Goal: Task Accomplishment & Management: Complete application form

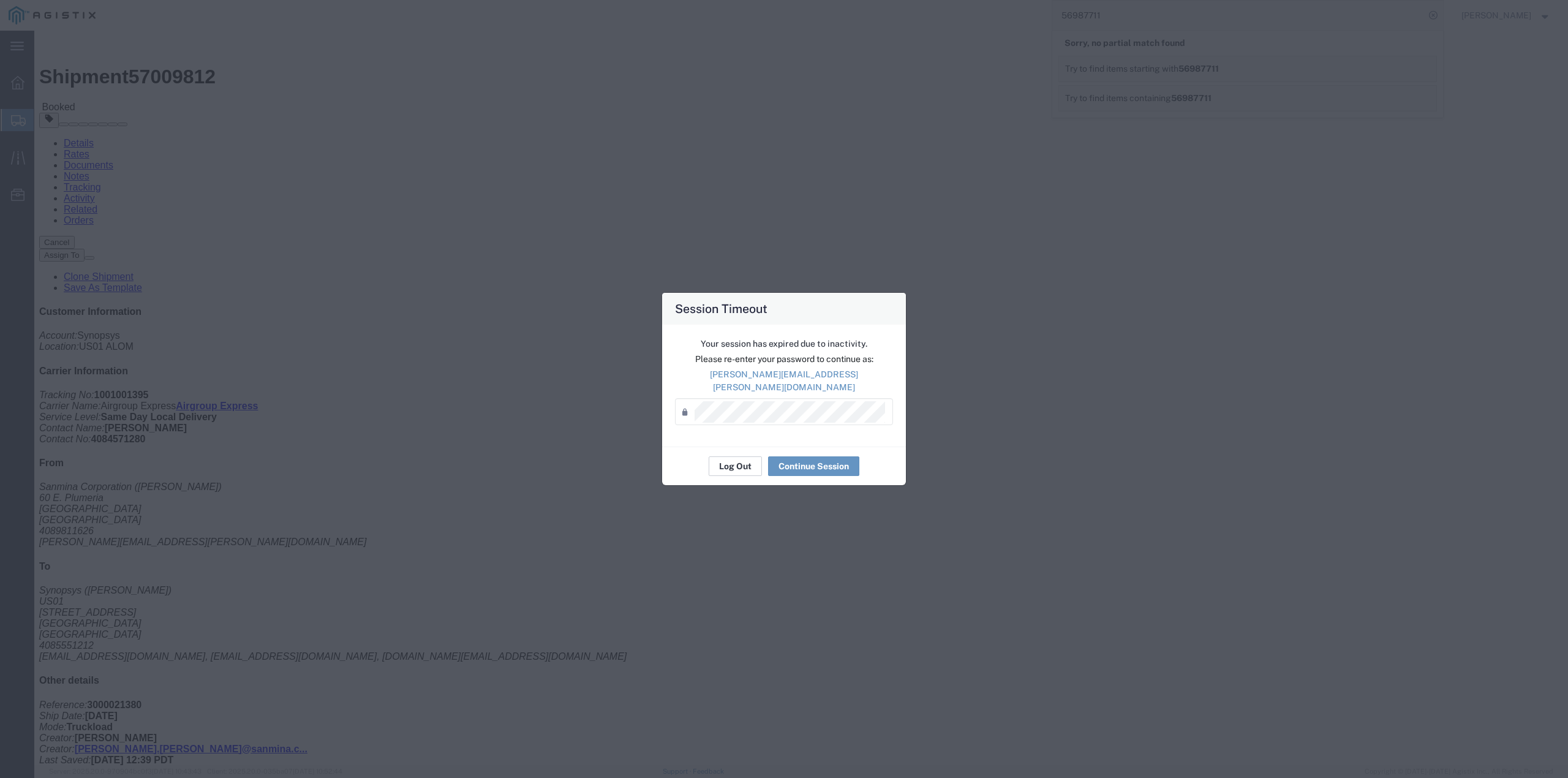
click at [723, 458] on button "Log Out" at bounding box center [735, 466] width 53 height 19
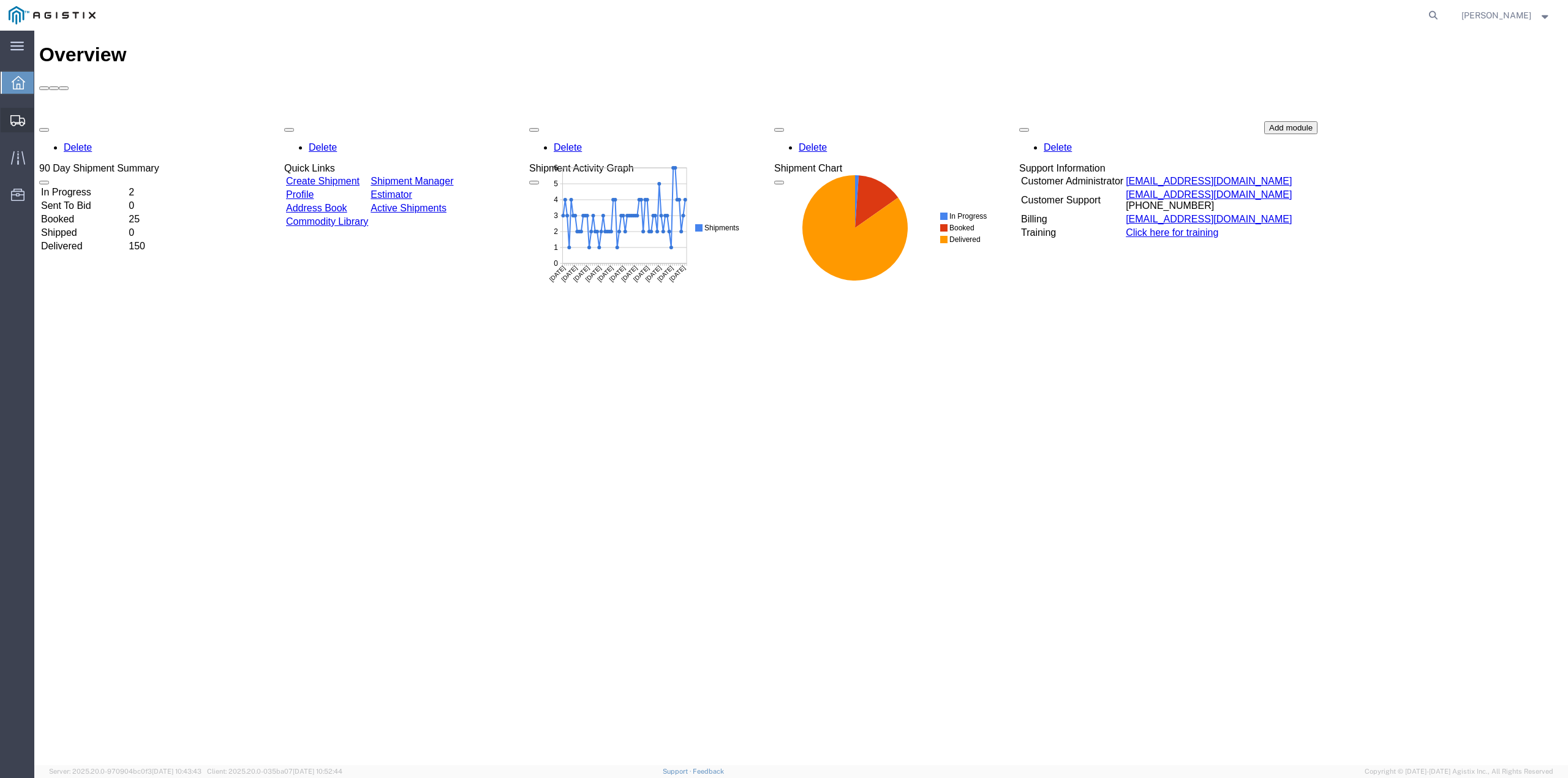
click at [0, 0] on span "Create from Template" at bounding box center [0, 0] width 0 height 0
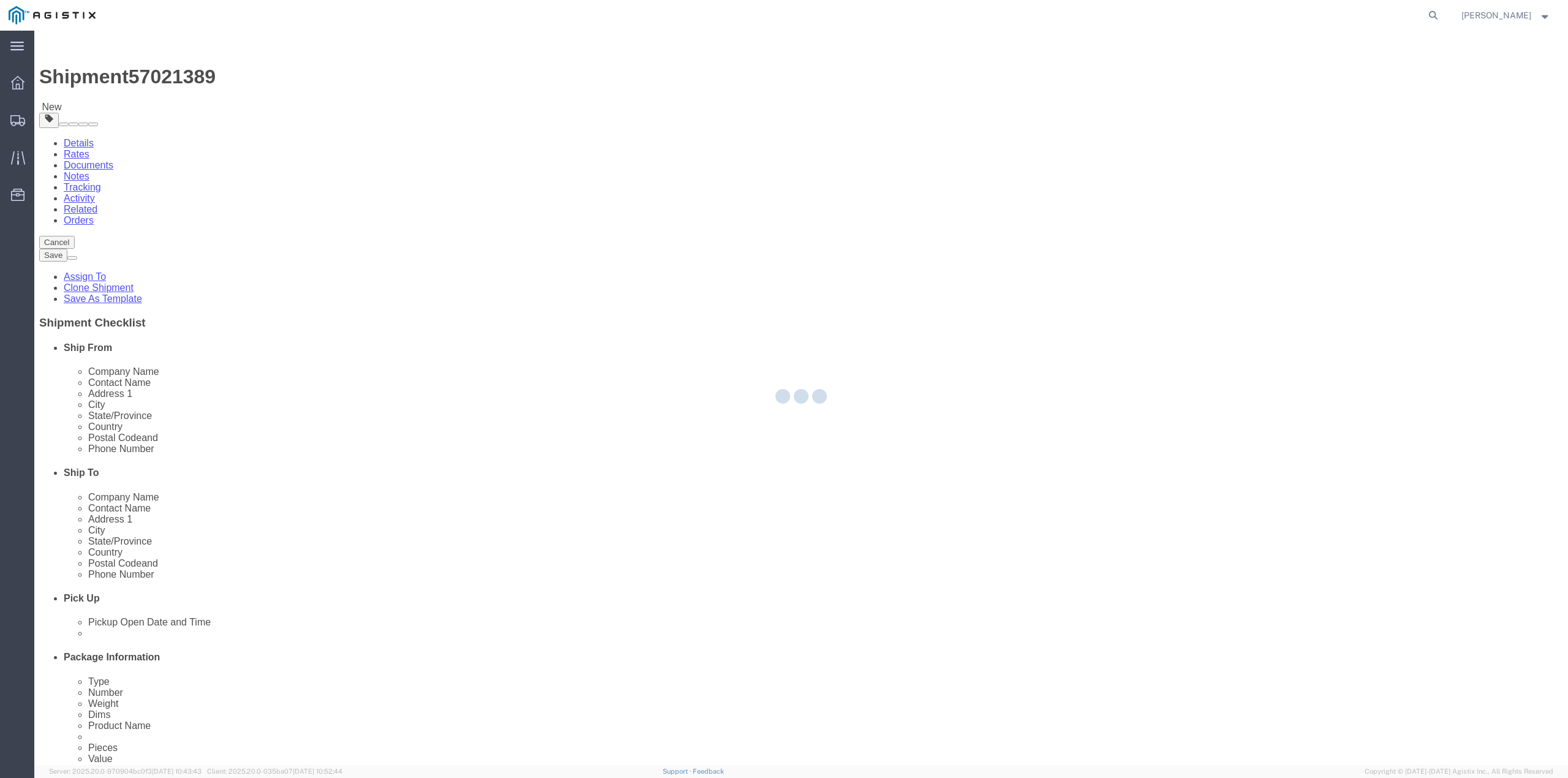
select select
select select "65511"
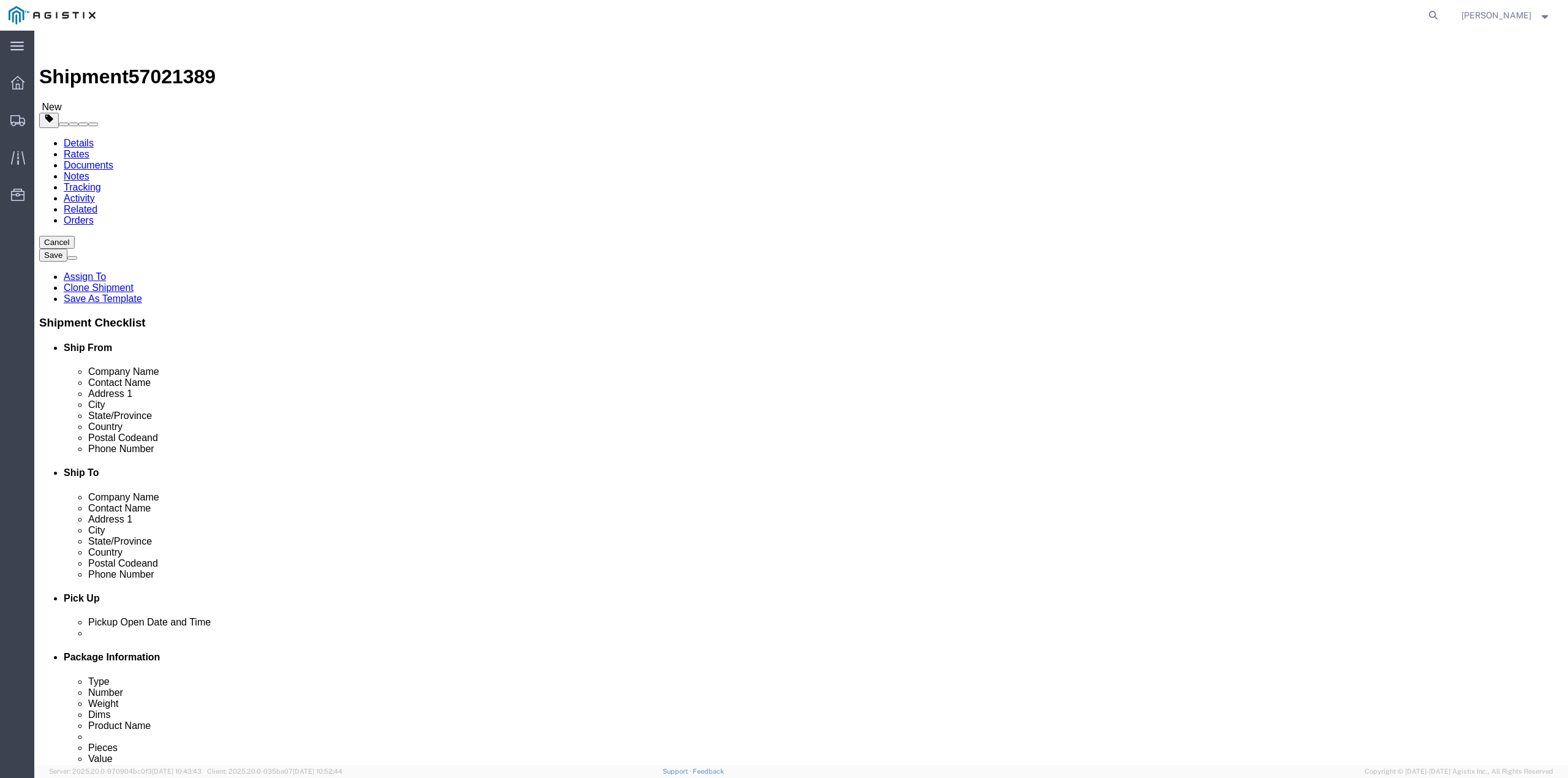
click ul "Details Rates Documents Notes Tracking Activity Related Orders"
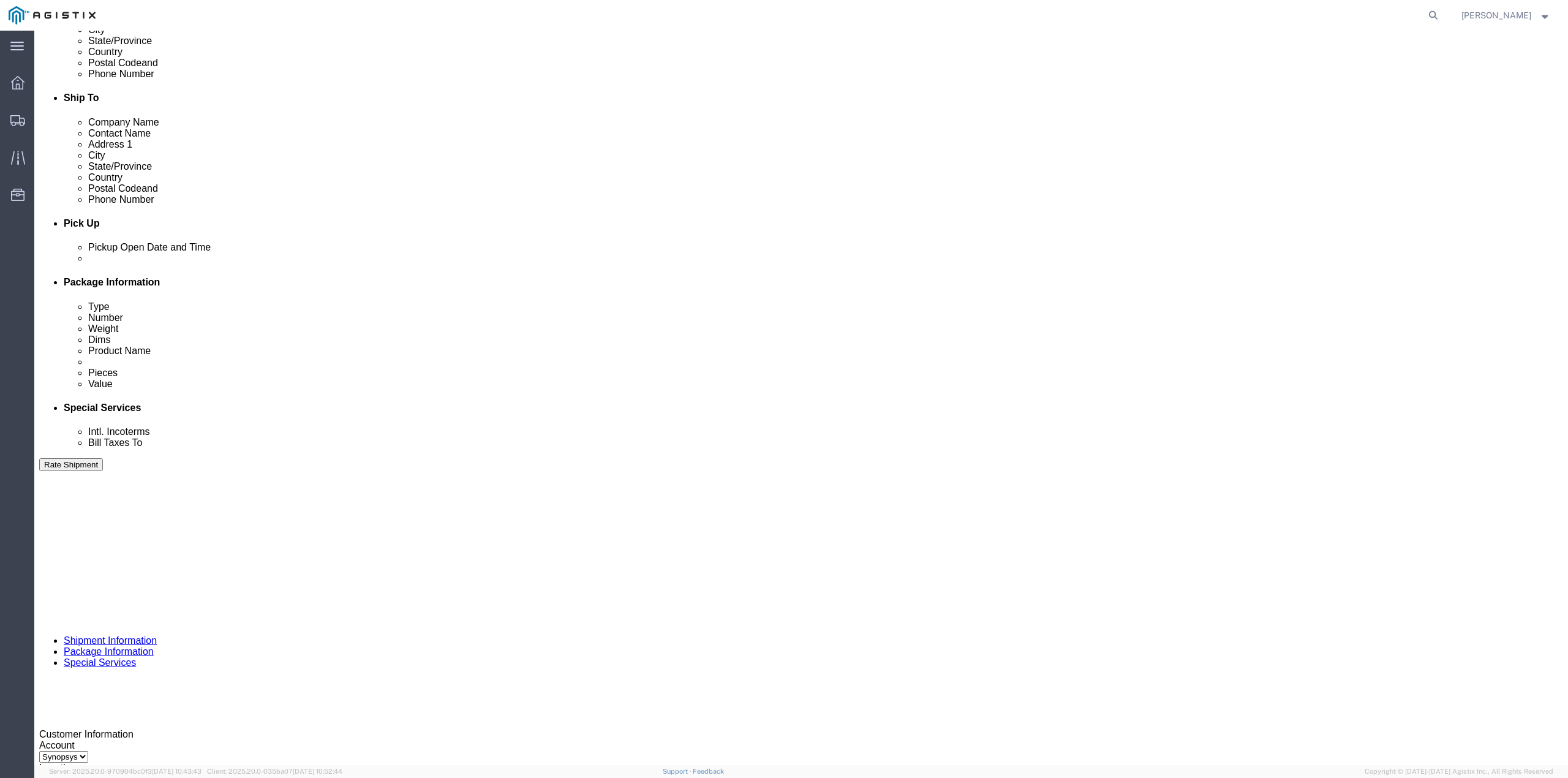
scroll to position [422, 0]
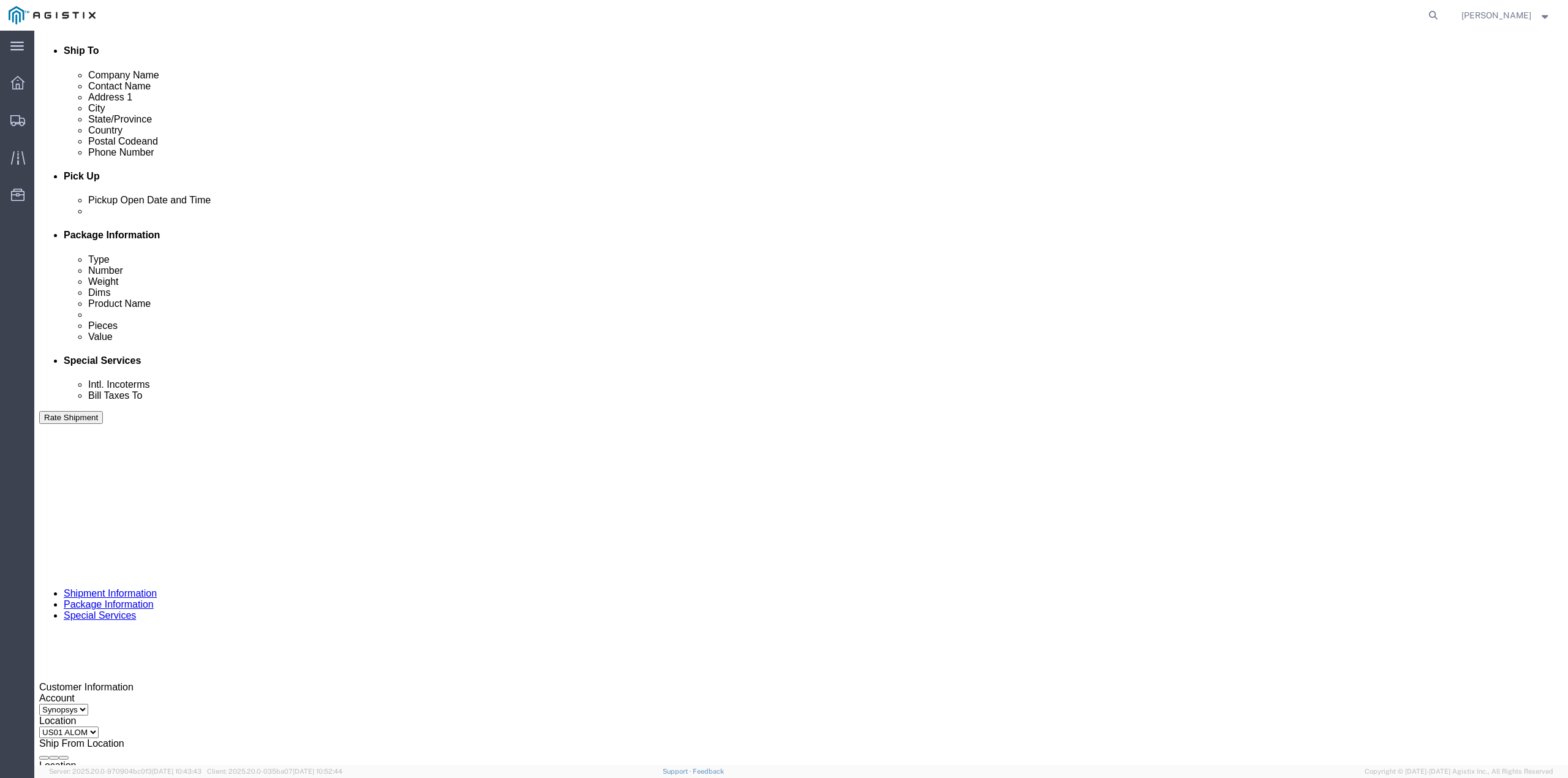
click icon "button"
drag, startPoint x: 741, startPoint y: 441, endPoint x: 625, endPoint y: 450, distance: 116.3
click div "Select Account Type Activity ID Airline Appointment Number ASN Batch Request # …"
click input "text"
paste input "C003689"
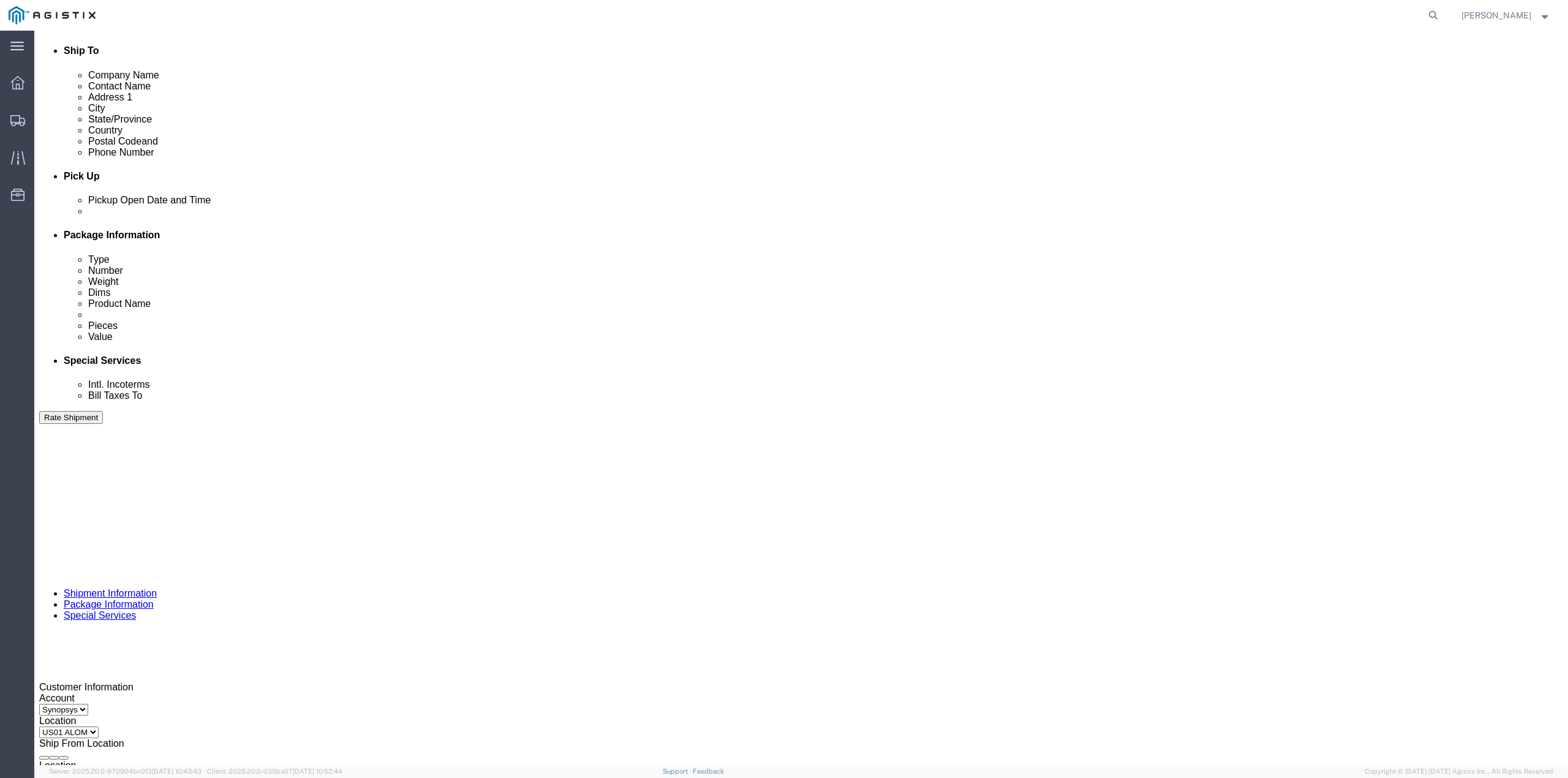
type input "C003689"
click button "Add reference"
click select "Select Account Type Activity ID Airline Appointment Number ASN Batch Request # …"
select select "SERLNUM"
click select "Select Account Type Activity ID Airline Appointment Number ASN Batch Request # …"
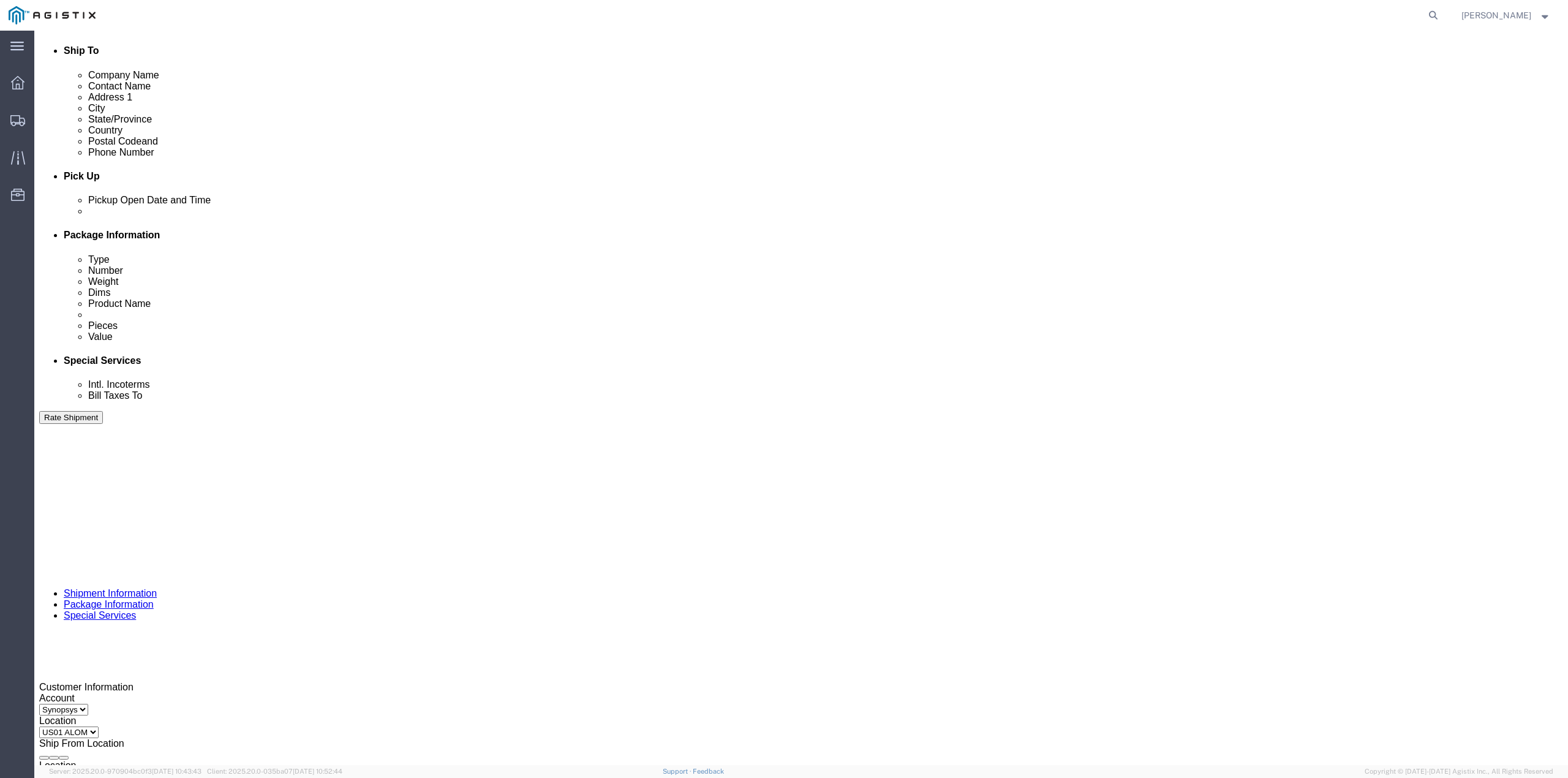
click div
drag, startPoint x: 922, startPoint y: 434, endPoint x: 971, endPoint y: 438, distance: 49.2
click select "Select Account Type Activity ID Airline Appointment Number ASN Batch Request # …"
click input "text"
paste input "C004162"
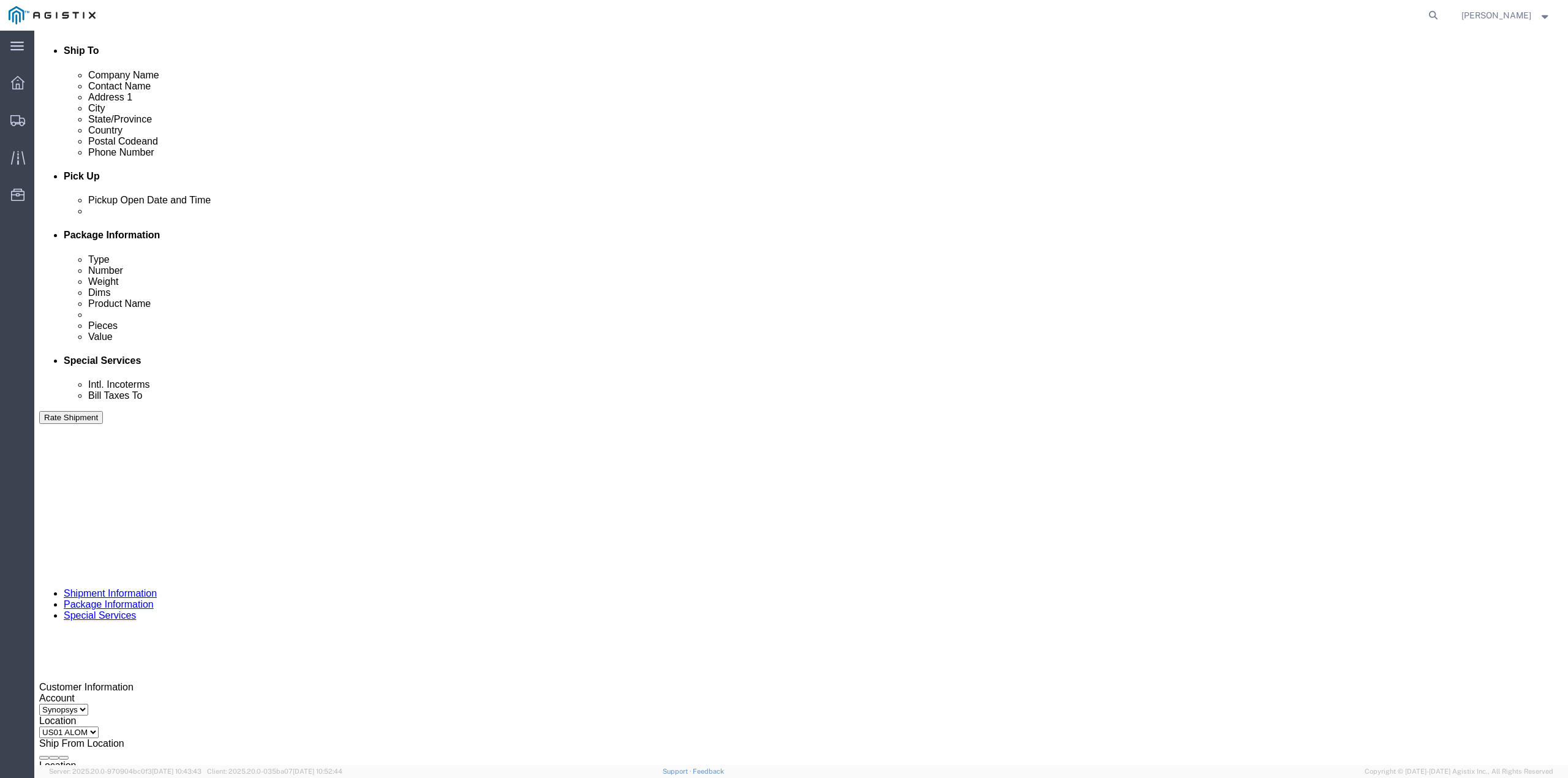
type input "C004162"
click div "Oct 02 2025 11:42 PM"
click input "11:42 PM"
click input "11:30 PM"
type input "11:30 am"
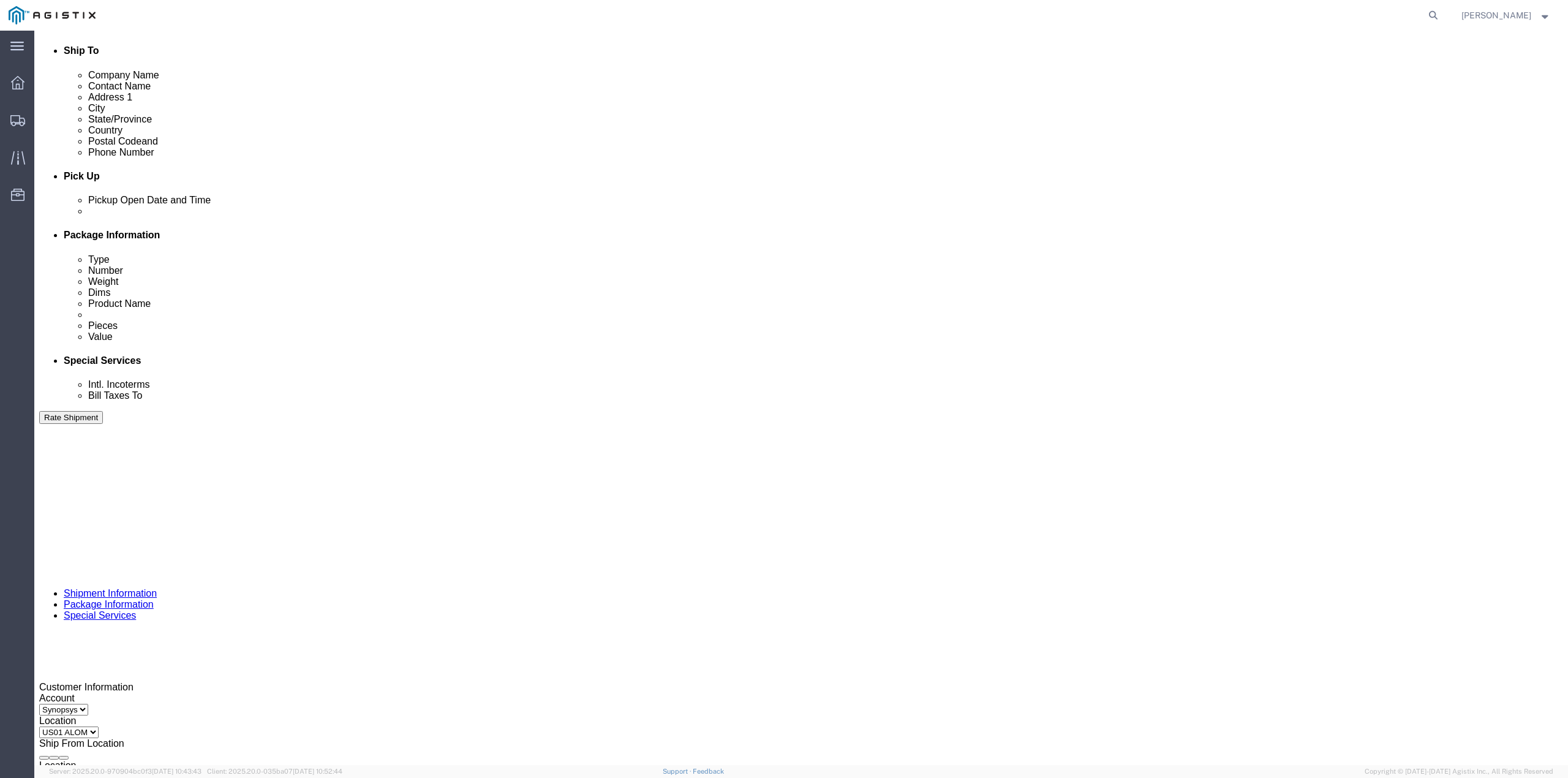
drag, startPoint x: 171, startPoint y: 542, endPoint x: 193, endPoint y: 524, distance: 28.4
click button "Apply"
click div "Oct 03 2025 12:30 PM"
type input "11:40 am"
click button "Apply"
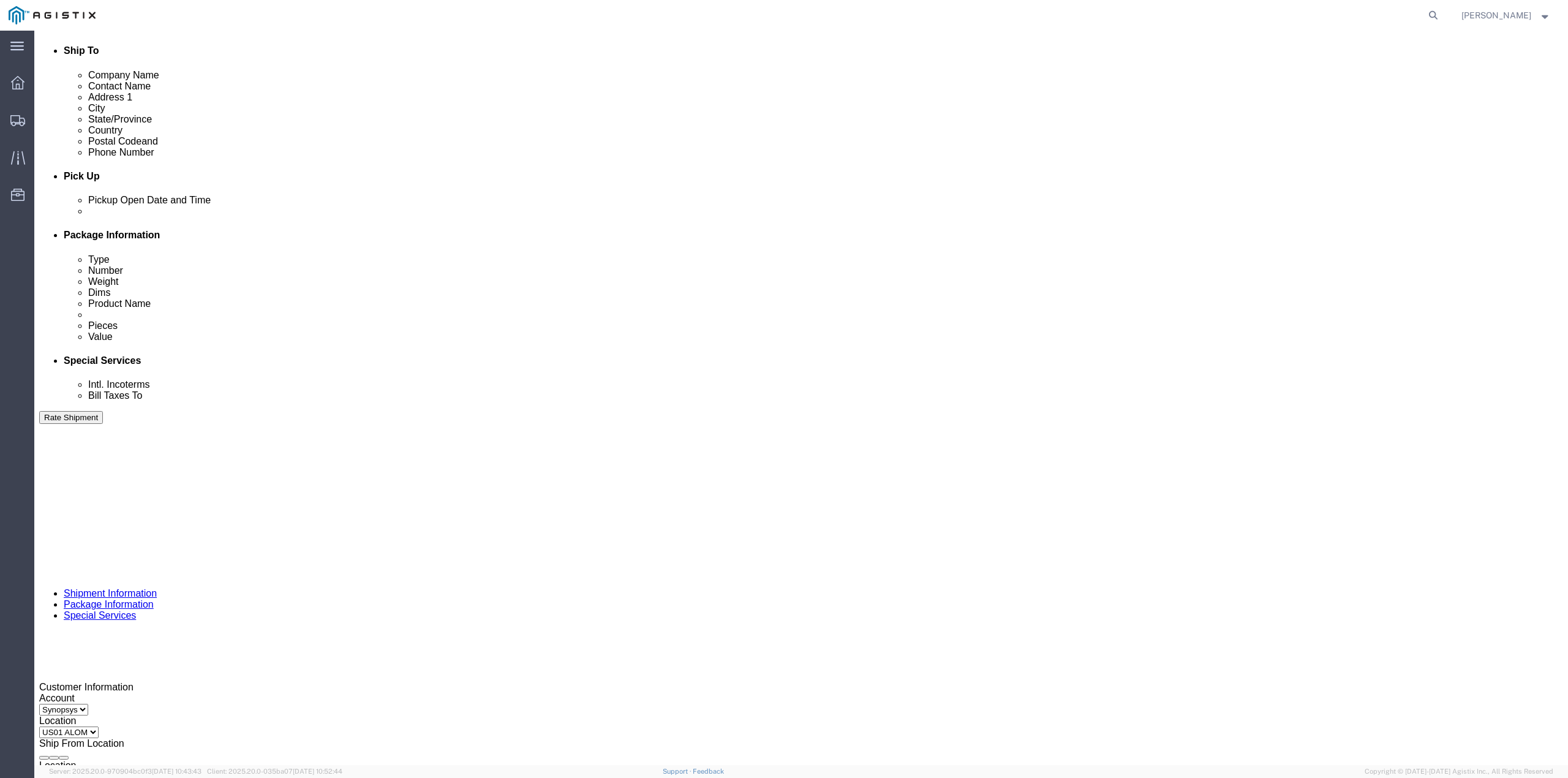
click div
click input "1:30 PM"
type input "1:00 PM"
click button "Apply"
click div
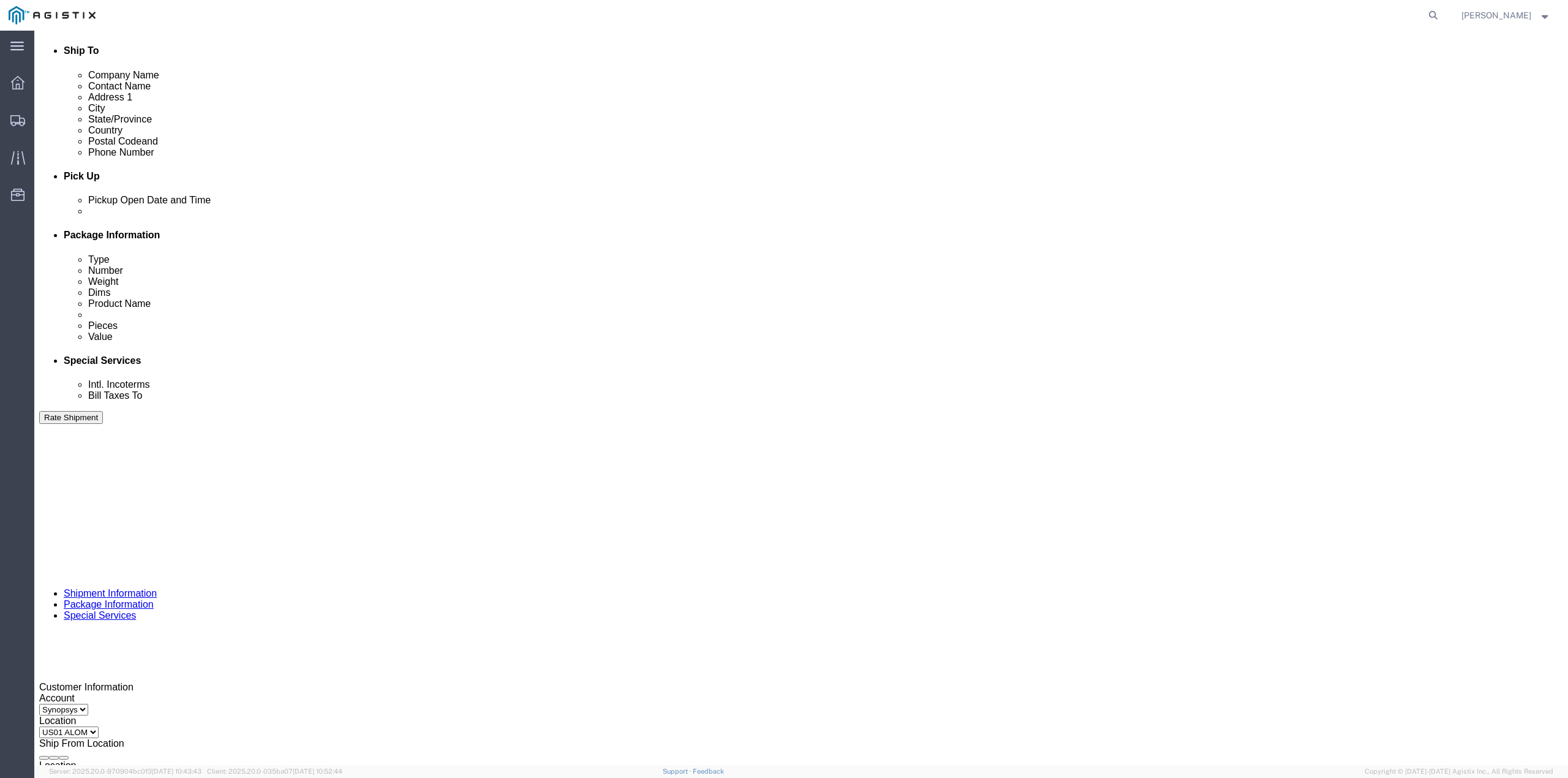
type input "4:00 PM"
click button "Apply"
click button "Continue"
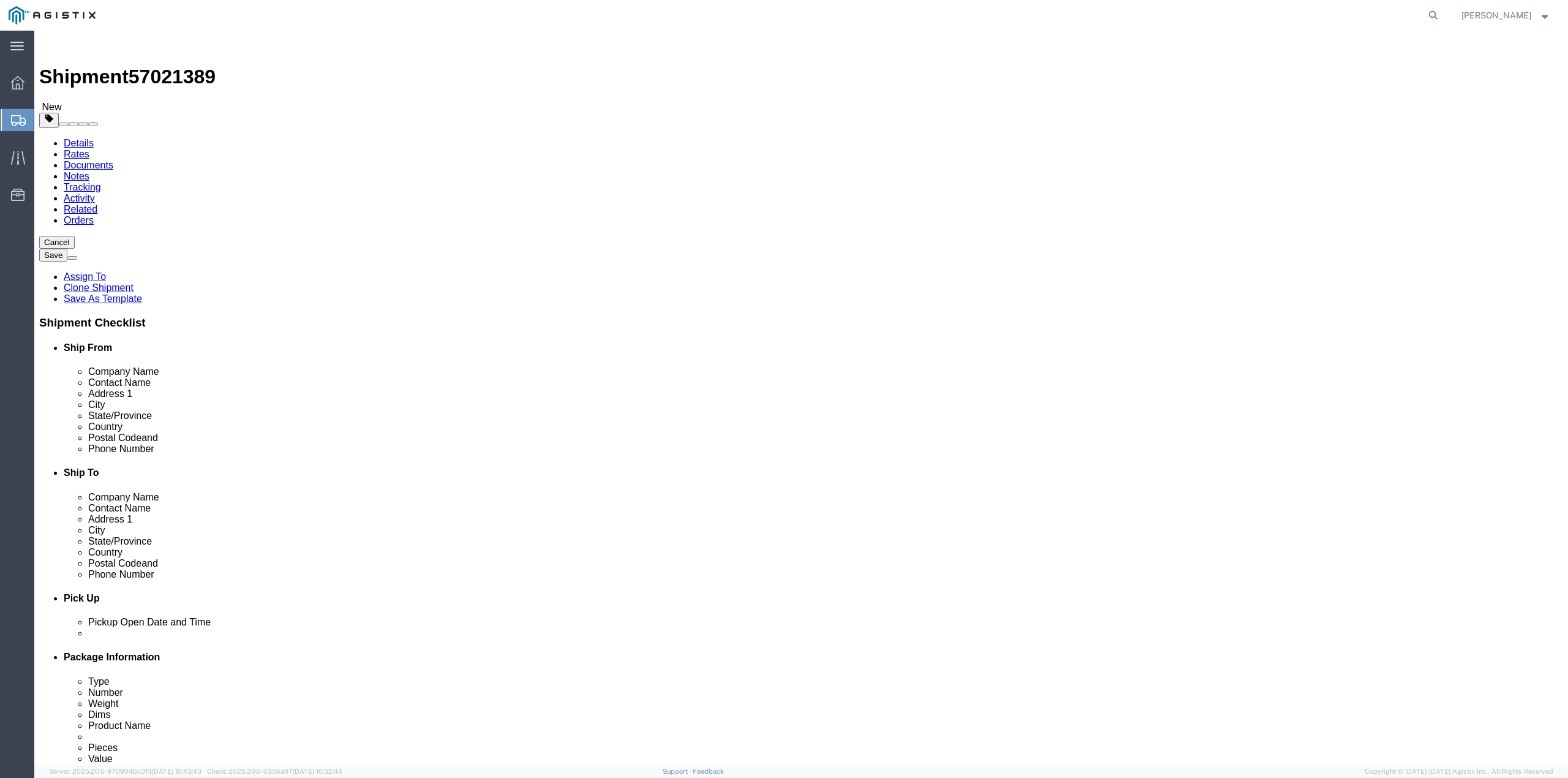
click div "1 x Crate(s) Package Type Select Bale(s) Basket(s) Bolt(s) Bottle(s) Buckets Bu…"
click dd "1.00 USD"
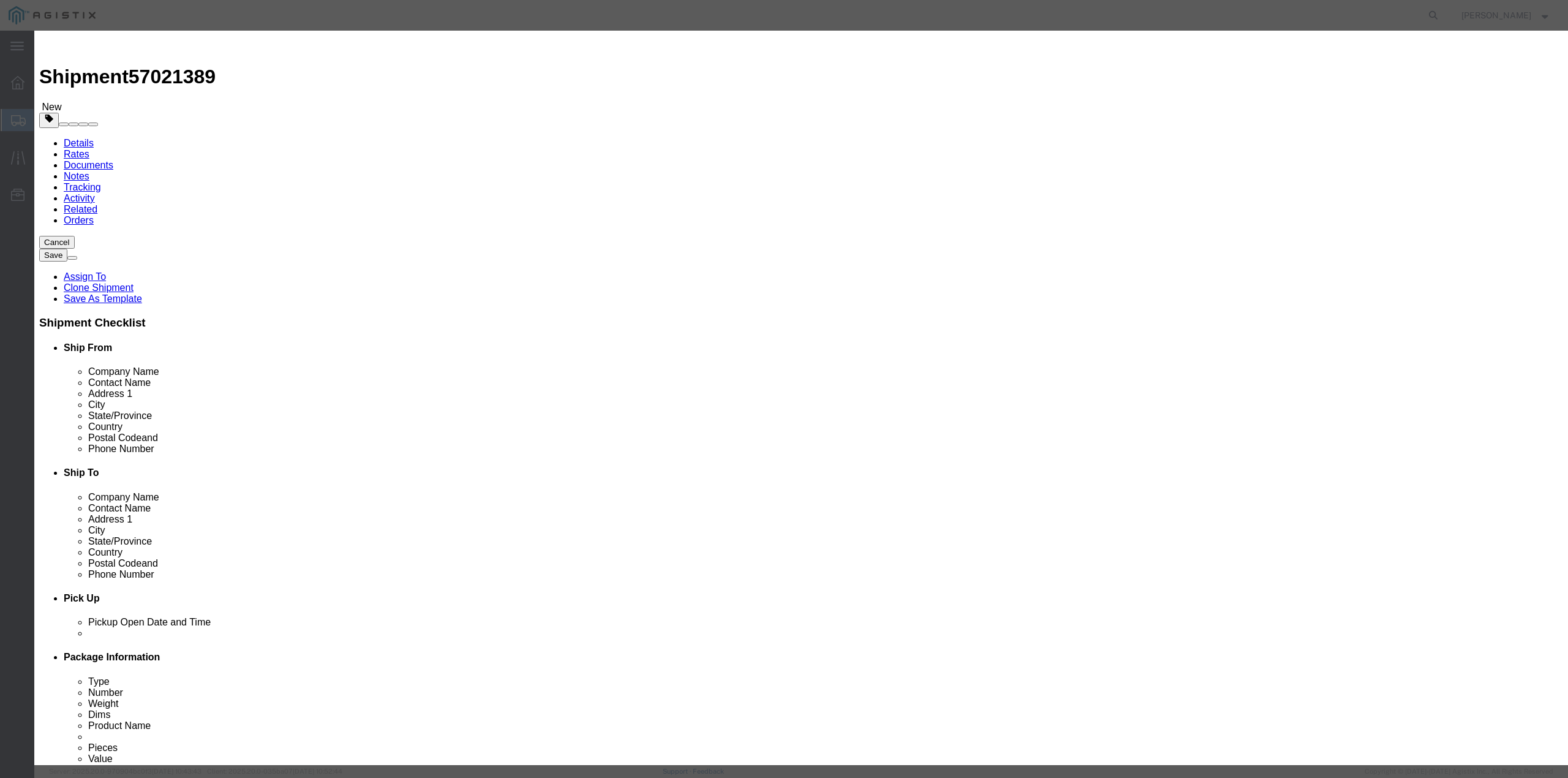
drag, startPoint x: 708, startPoint y: 296, endPoint x: 657, endPoint y: 295, distance: 51.0
click textarea "A12 DS000061 RMA S/N: C007236"
type textarea "A12 DS000061 RMA S/N:"
drag, startPoint x: 937, startPoint y: 177, endPoint x: 885, endPoint y: 185, distance: 52.6
click div "C007236"
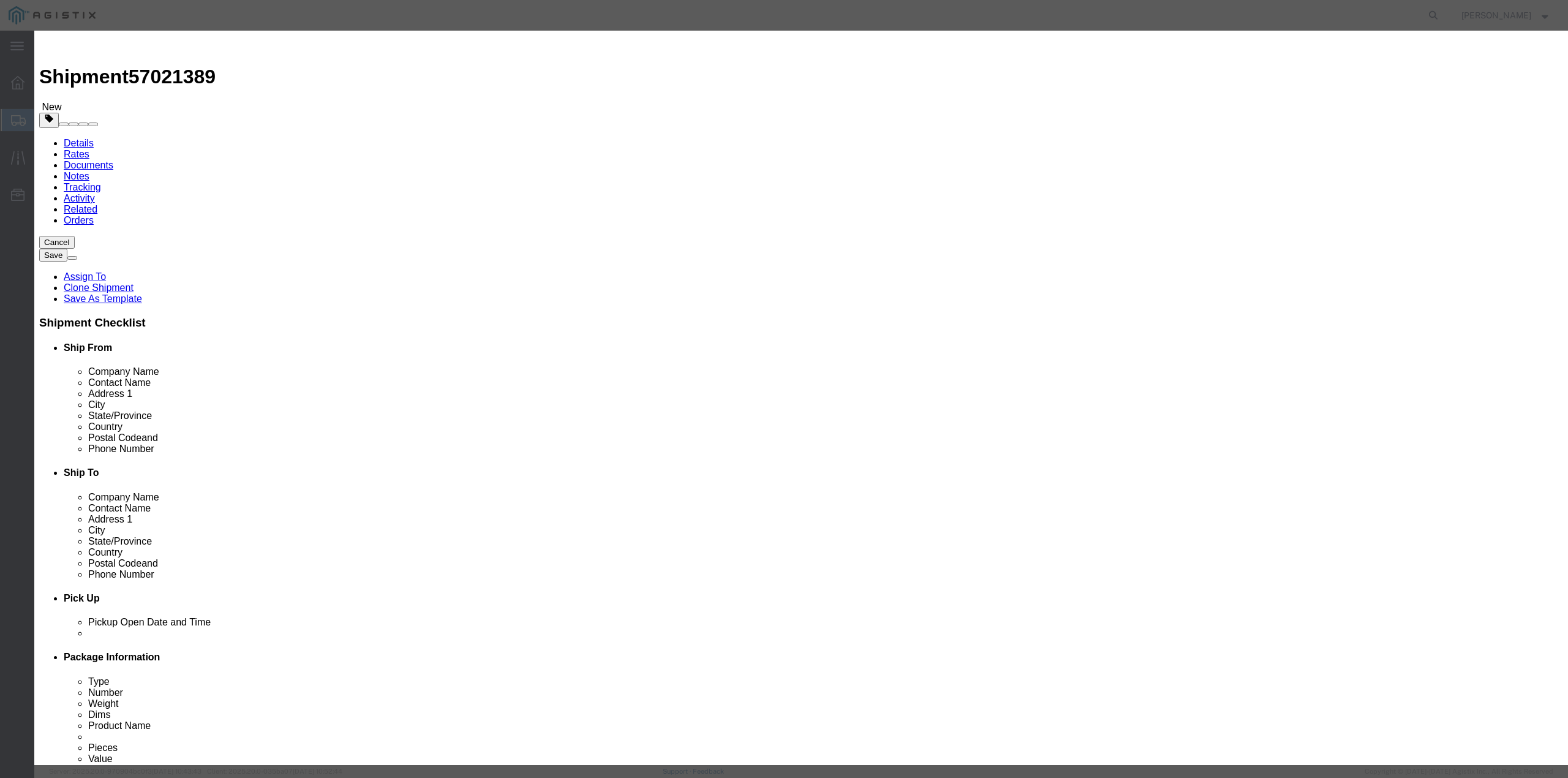
click input "text"
paste input "C003689"
type input "C003689"
click textarea "A12 DS000061 RMA S/N: C007236"
paste textarea "C003689"
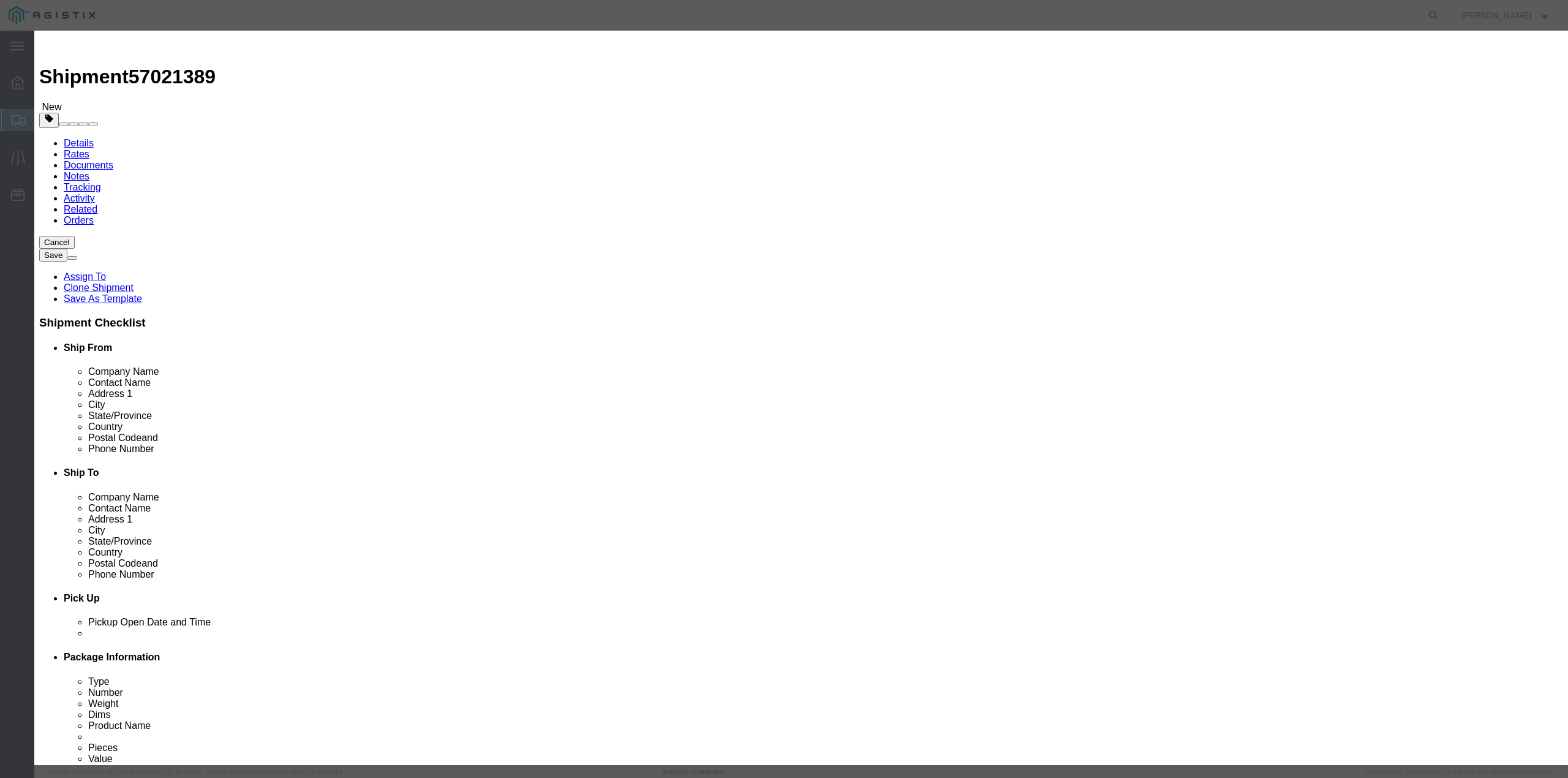
type textarea "A12 DS000061 RMA S/N:C003689"
click textarea "A12 DS000061 RMA"
paste textarea "2000000841"
type textarea "A12 DS000061 RMA, PO# 2000000841"
click button "Save & Close"
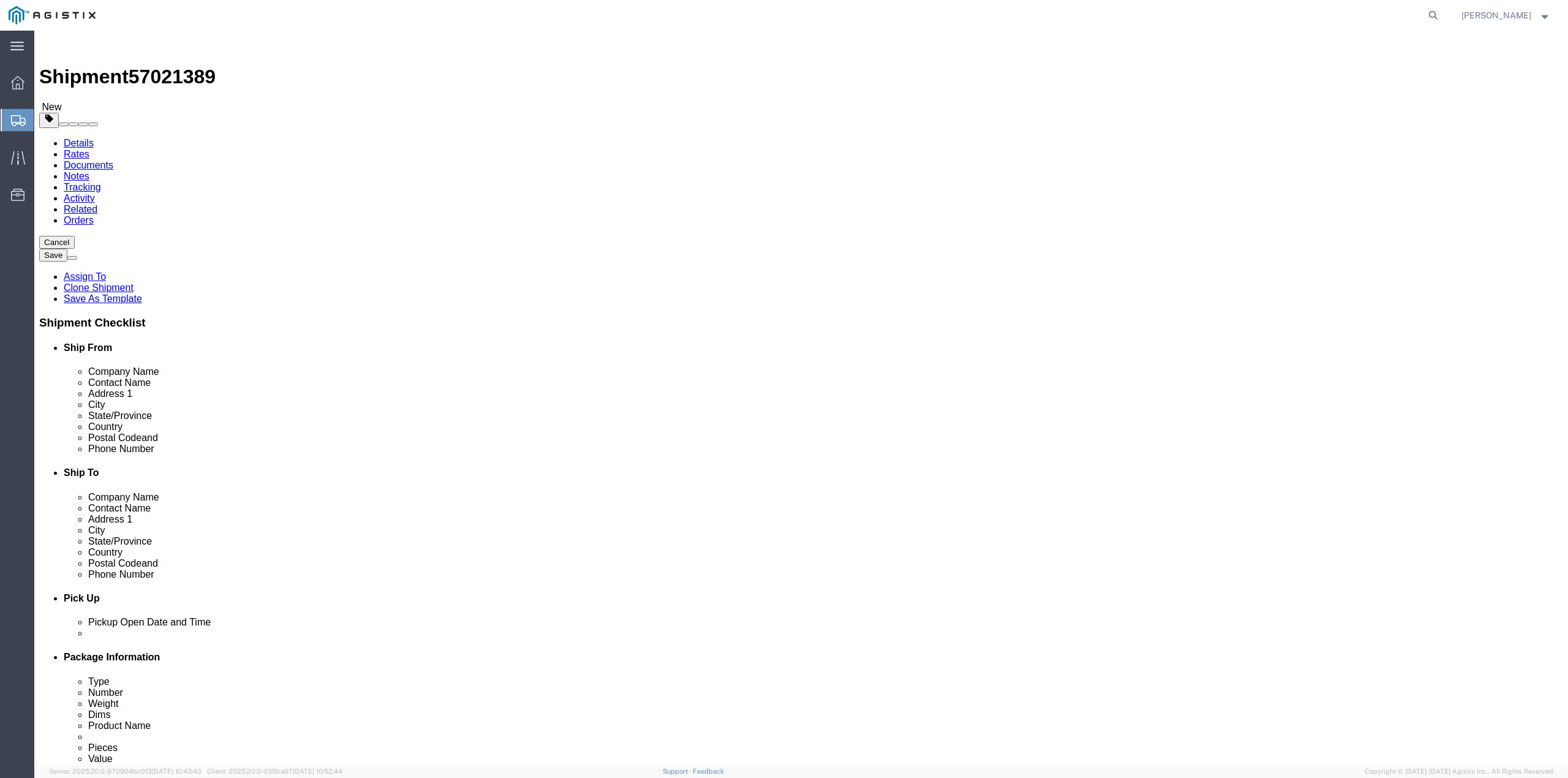
click span "button"
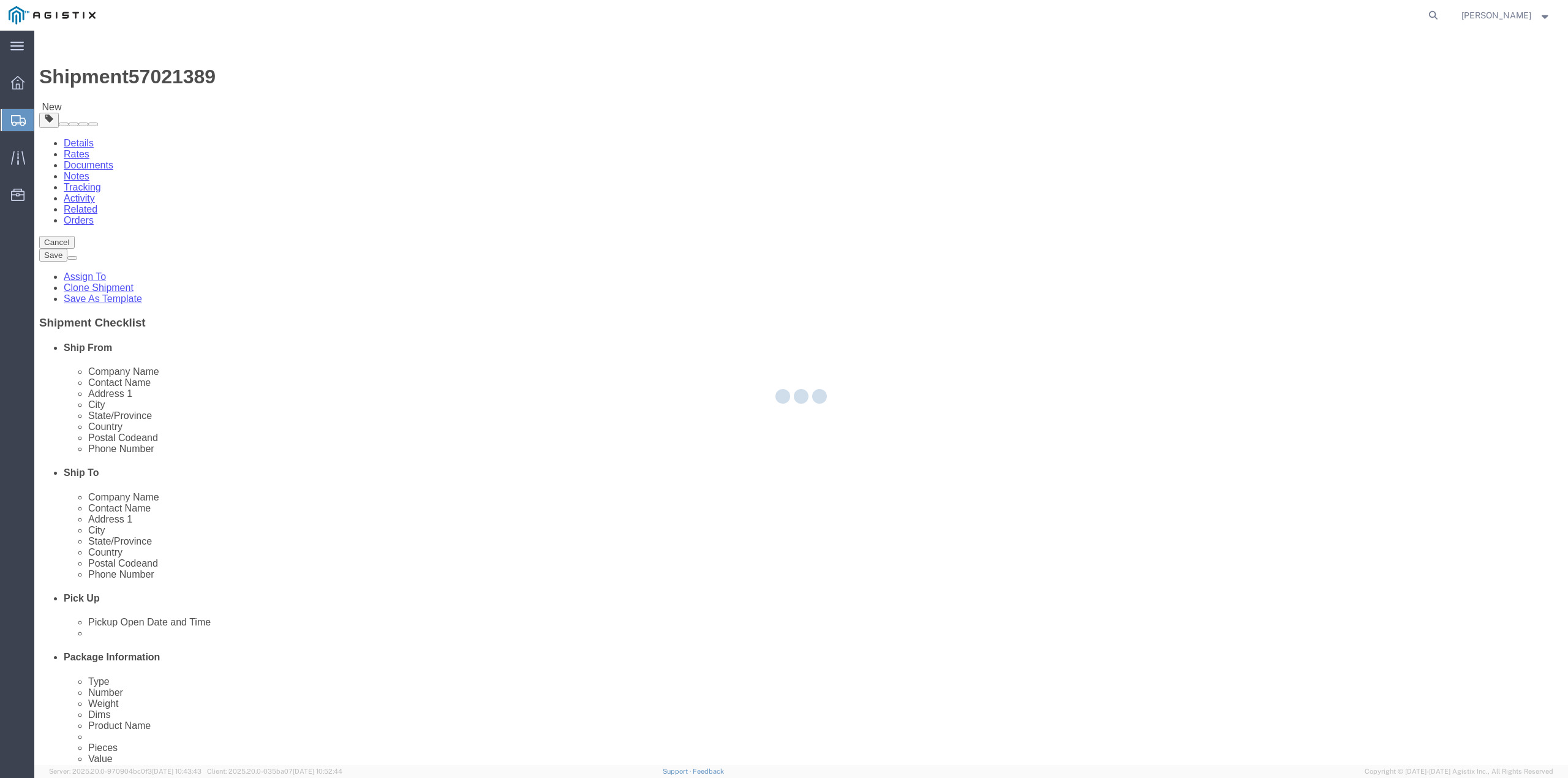
select select "CRAT"
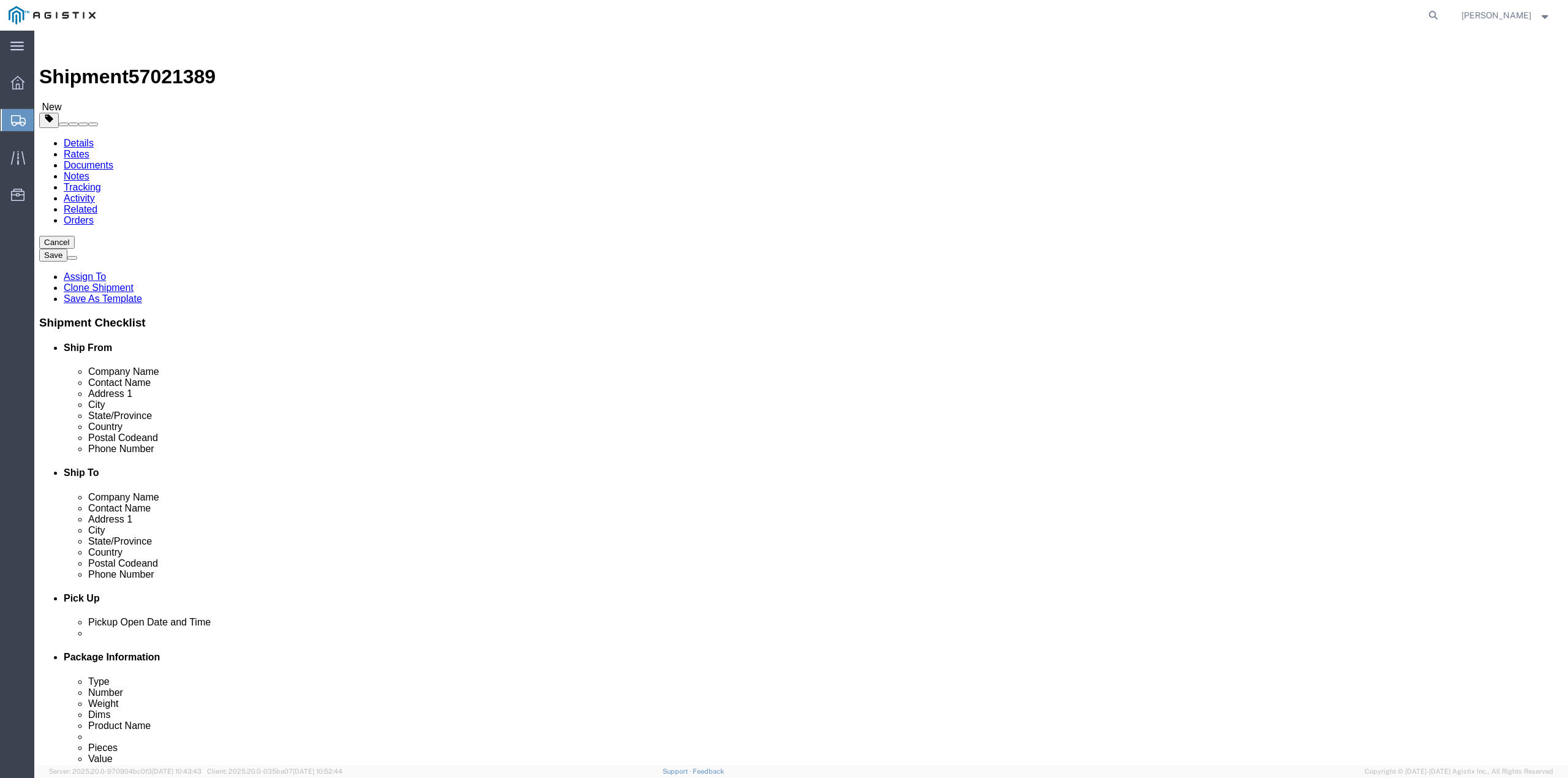
click dd "1.00 Each"
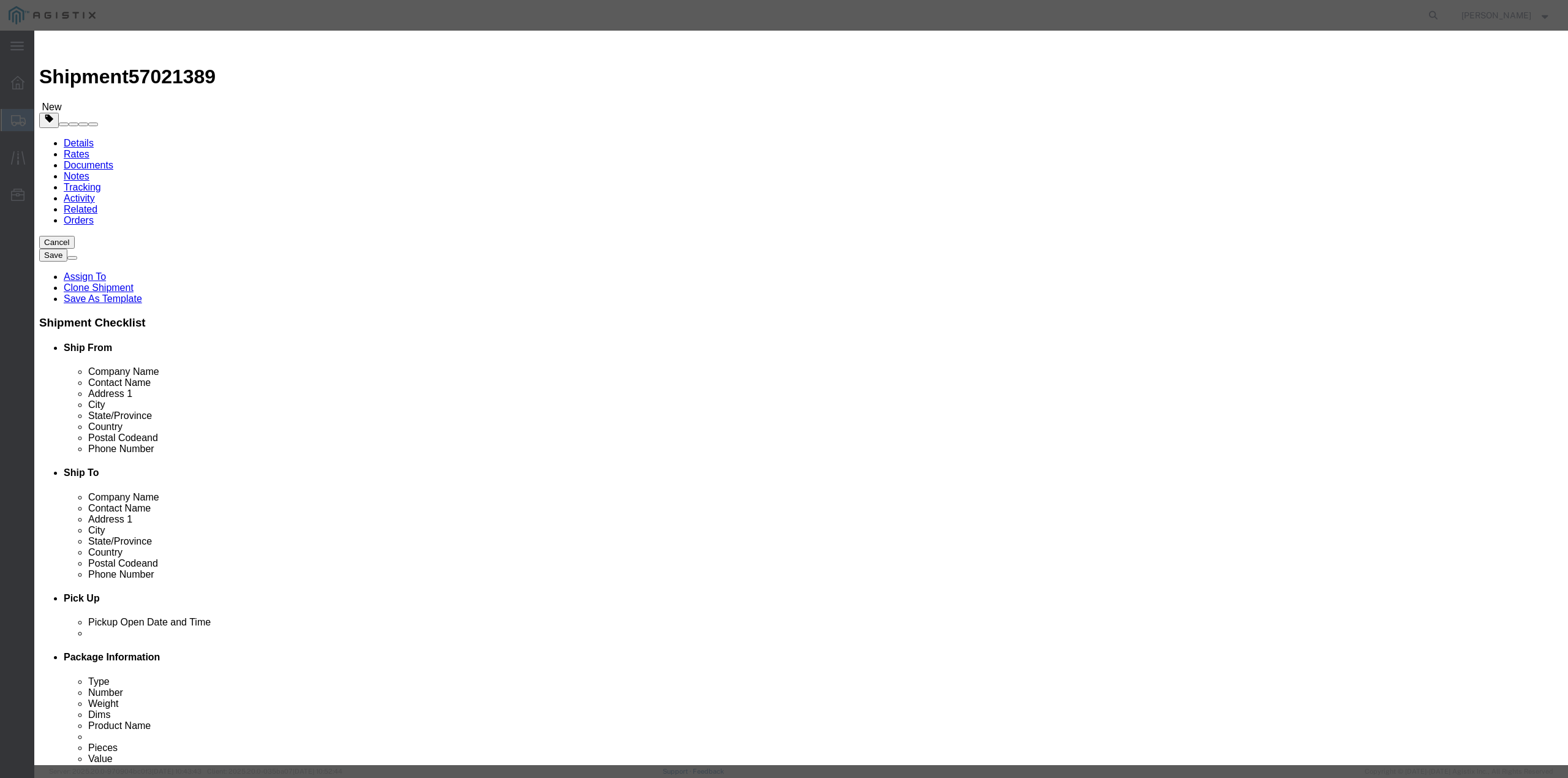
drag, startPoint x: 711, startPoint y: 296, endPoint x: 657, endPoint y: 290, distance: 54.3
click textarea "A12 DS000061 RMA S/N:C003689"
paste textarea "4162"
type textarea "A12 DS000061 RMA S/N:C004162"
drag, startPoint x: 945, startPoint y: 175, endPoint x: 882, endPoint y: 186, distance: 64.0
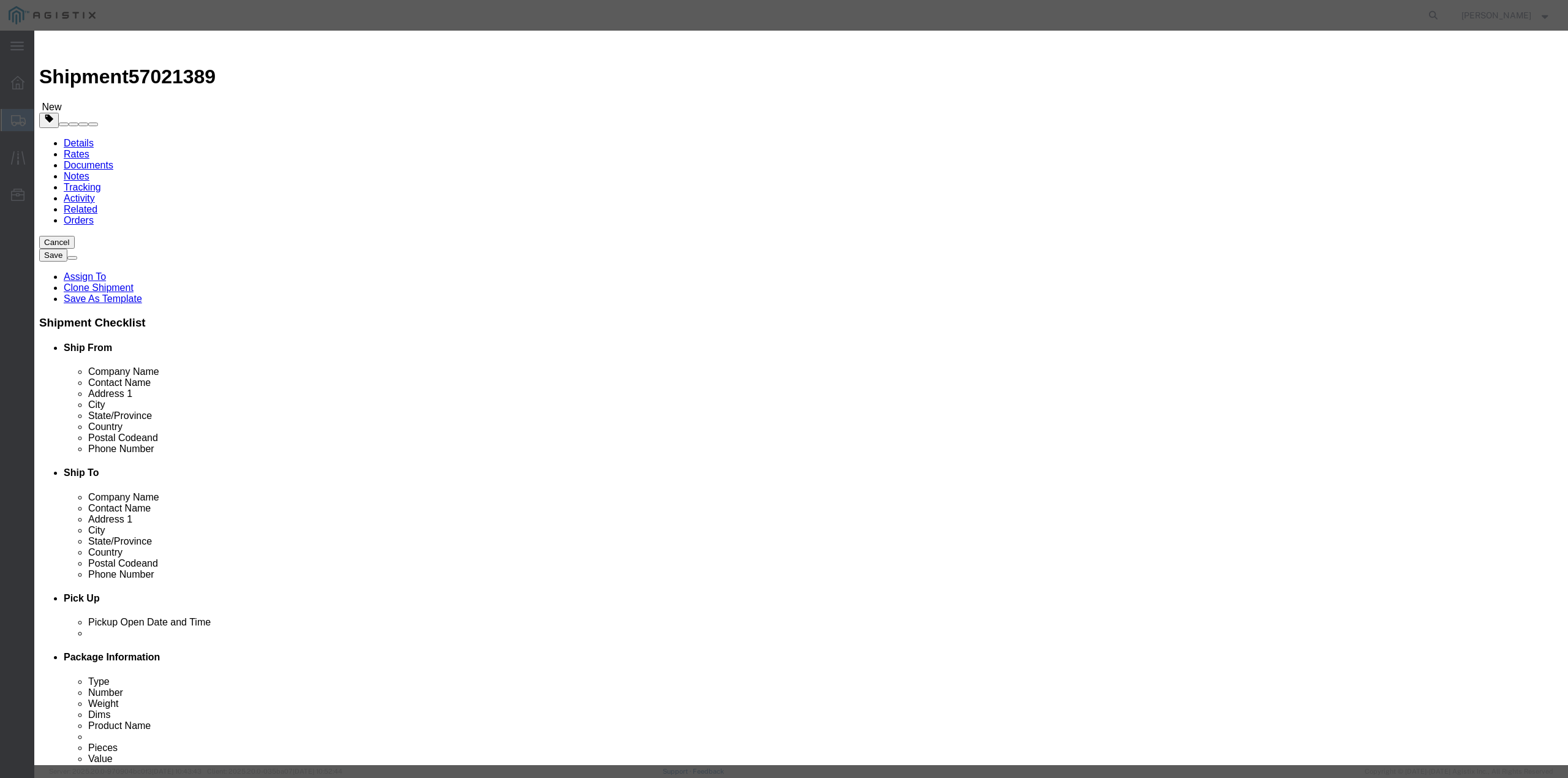
click div "Description A12 DS000061 RMA, PO# 2000000841 Commodity Category Select Country …"
paste input "4162"
type input "C004162"
click button "Save & Close"
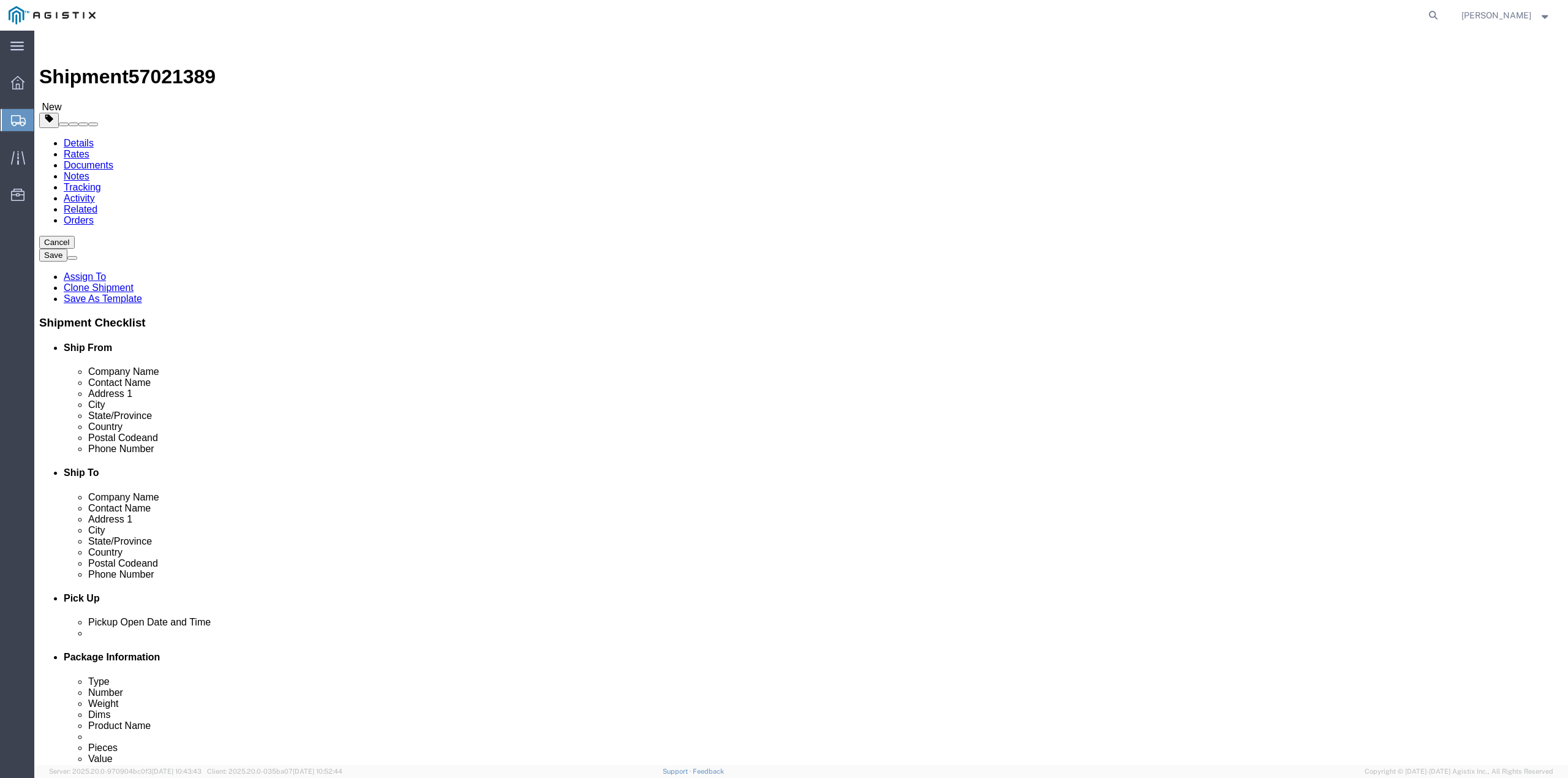
click dd "1.00 USD"
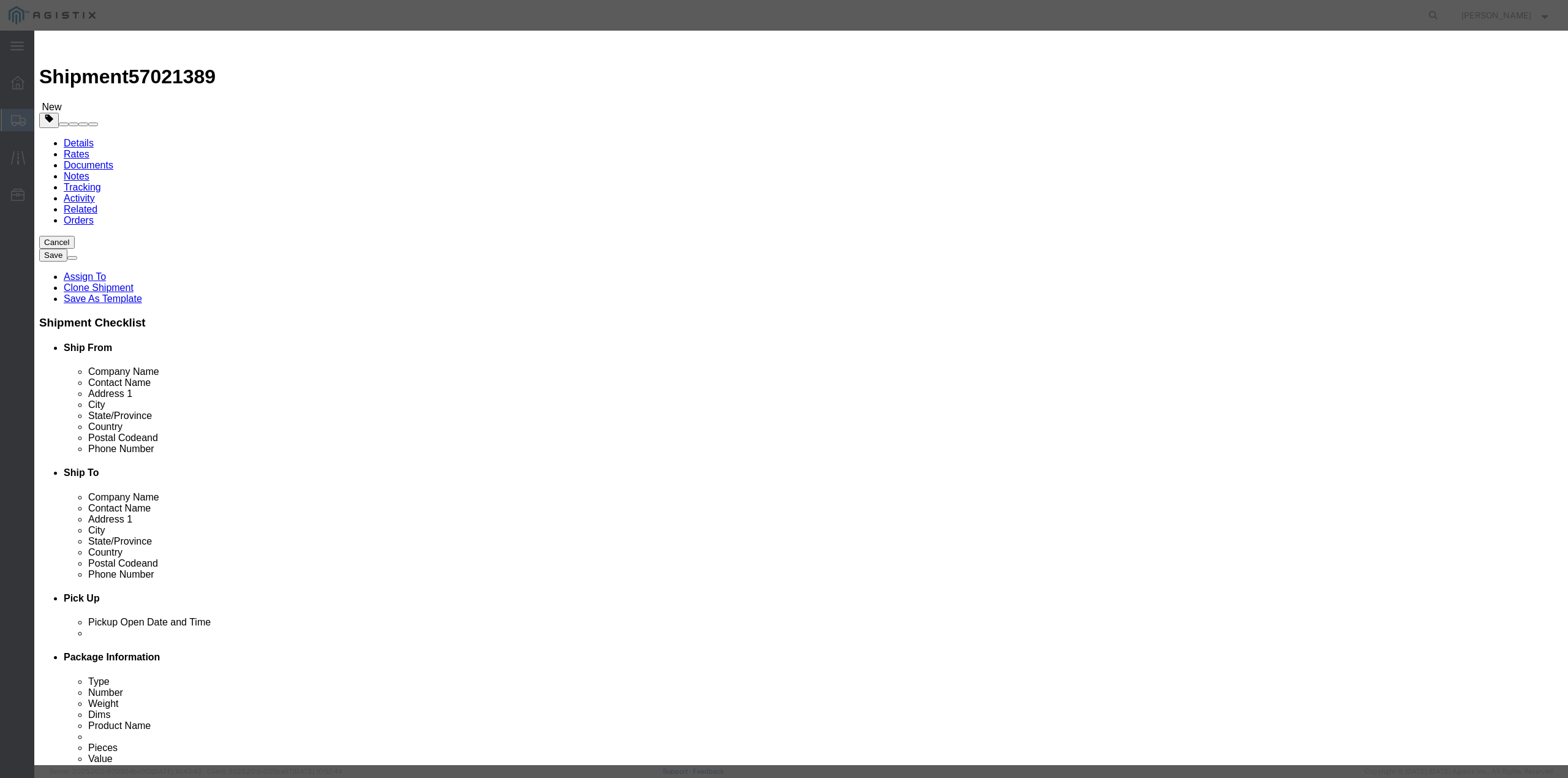
click button "Save & Close"
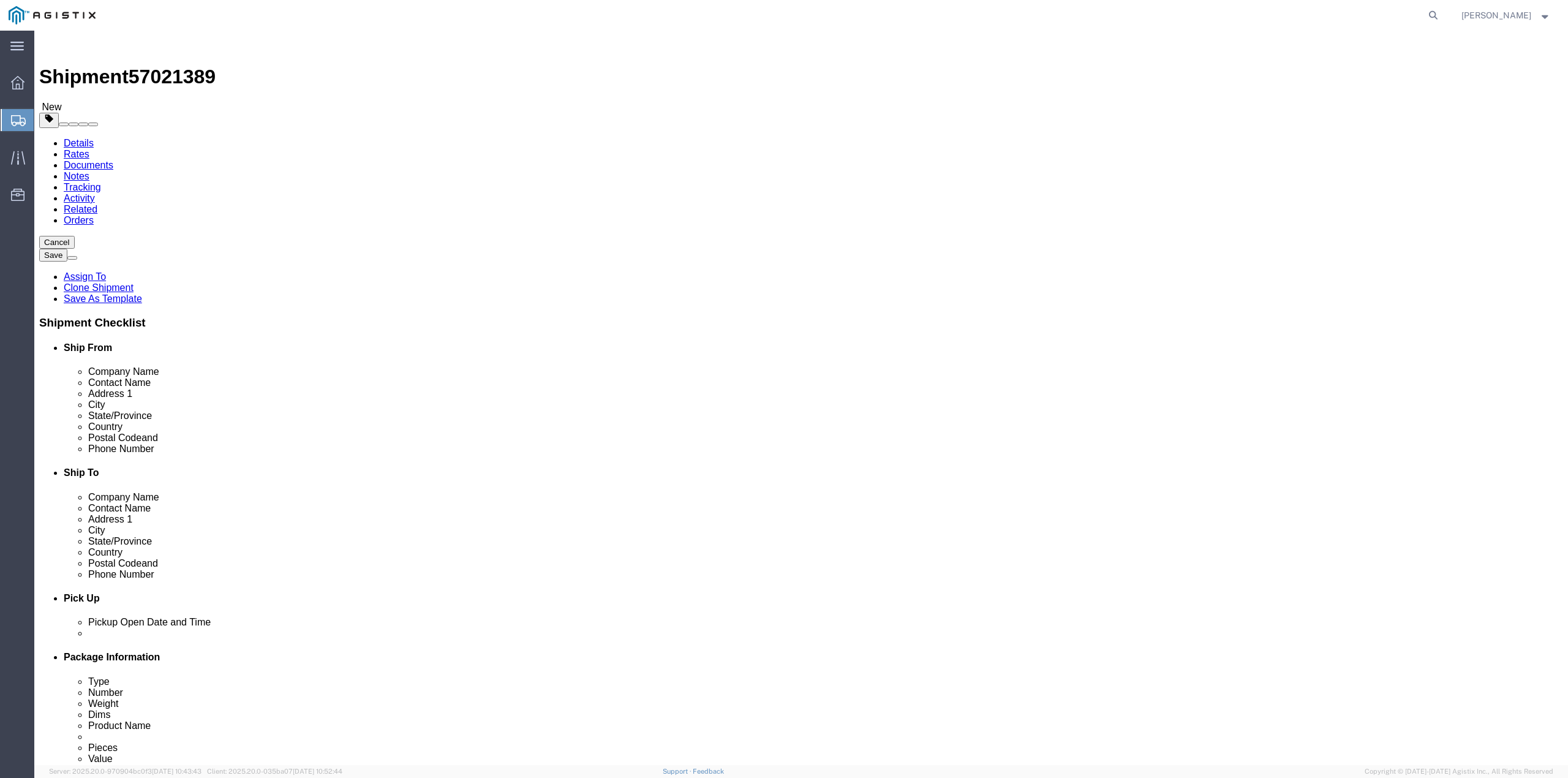
click dd "1.00 USD"
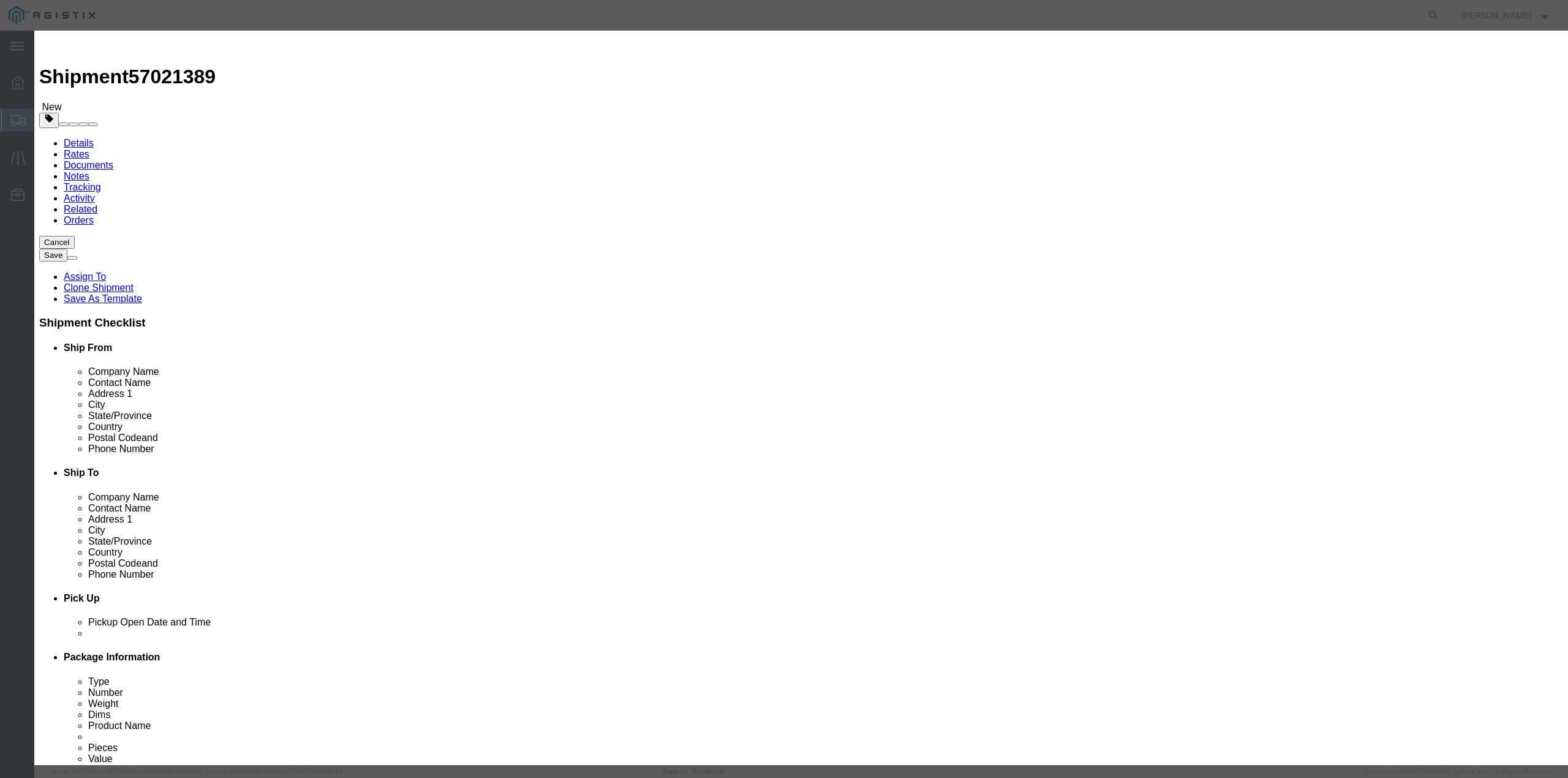
click button "Save & Close"
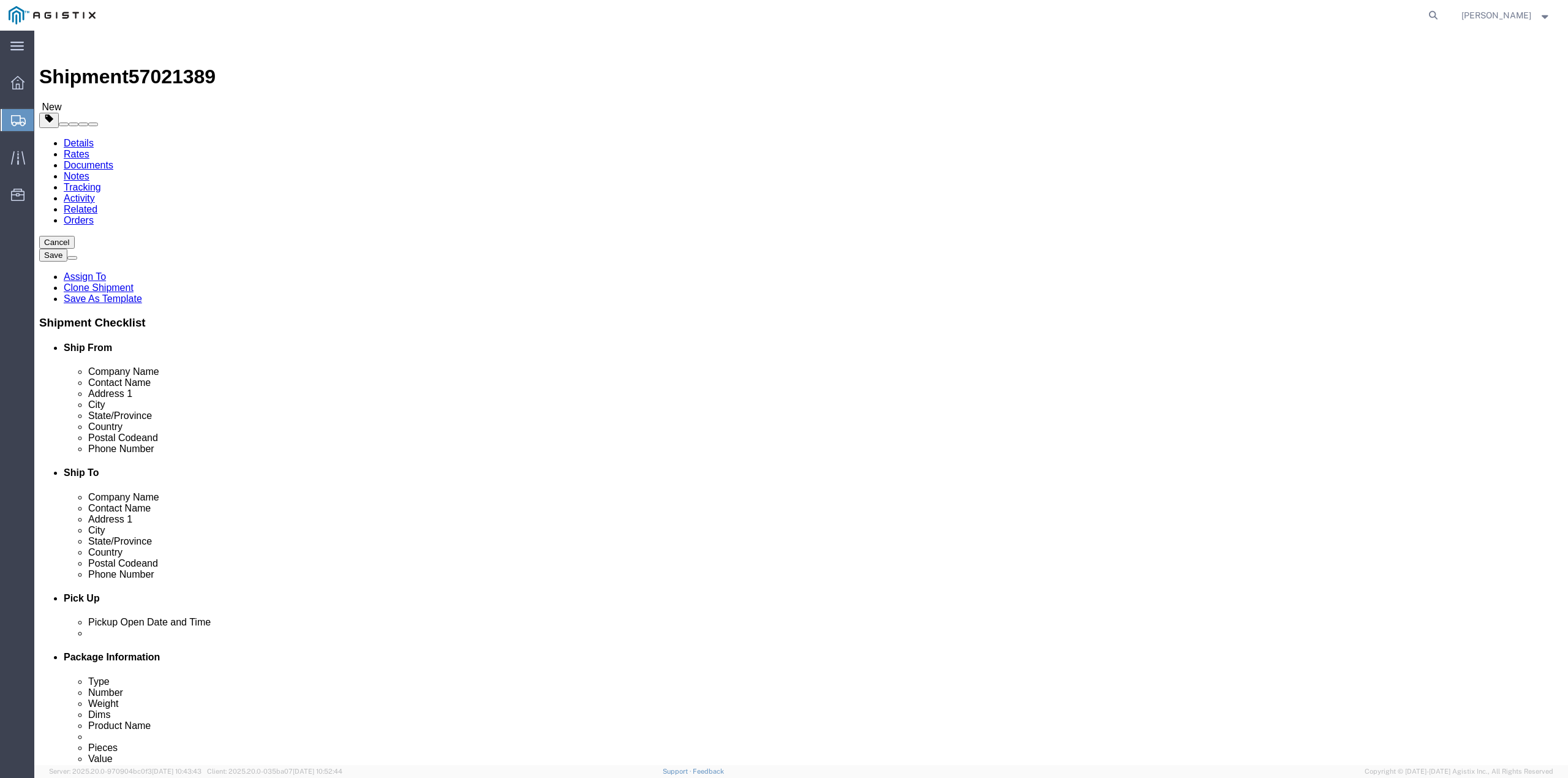
click button "Rate Shipment"
